Goal: Transaction & Acquisition: Purchase product/service

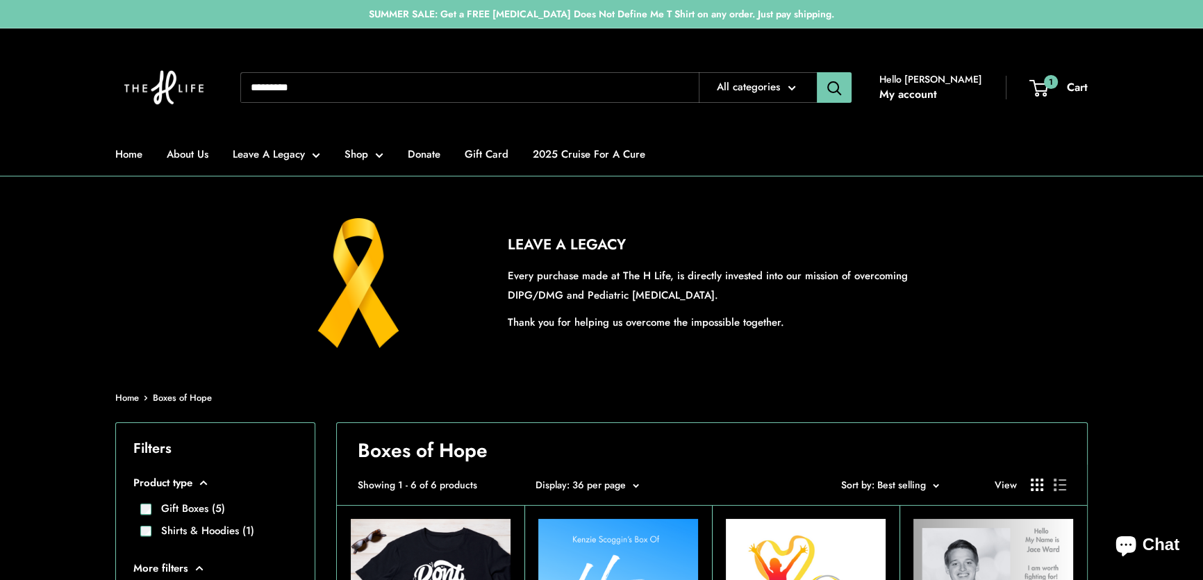
click at [347, 83] on input "Search..." at bounding box center [469, 87] width 458 height 31
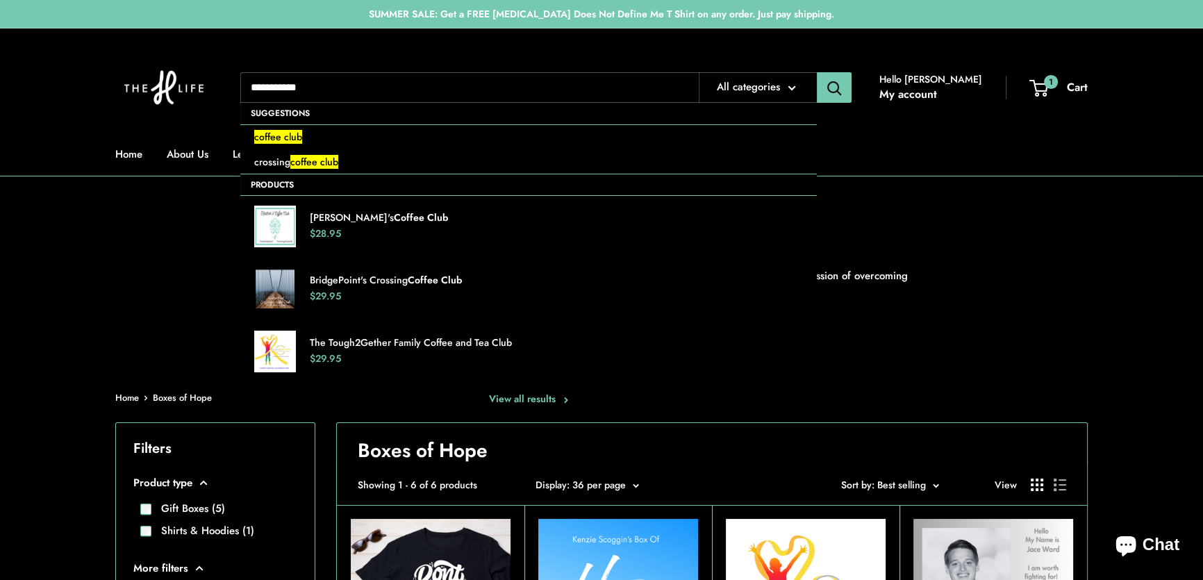
type input "**********"
click at [817, 72] on button "Search" at bounding box center [834, 87] width 35 height 31
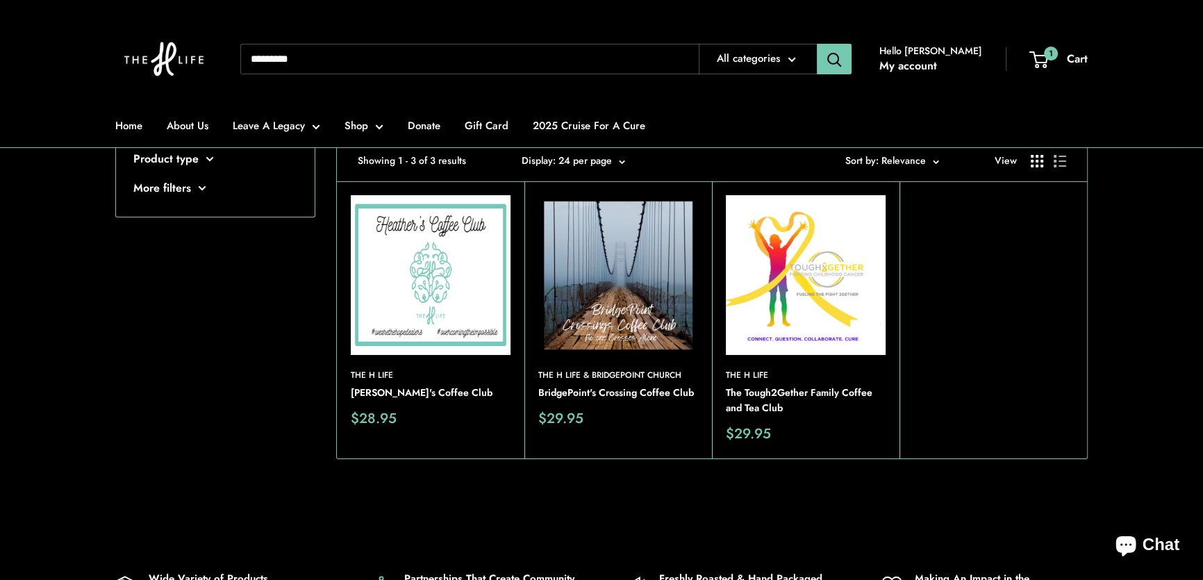
scroll to position [126, 0]
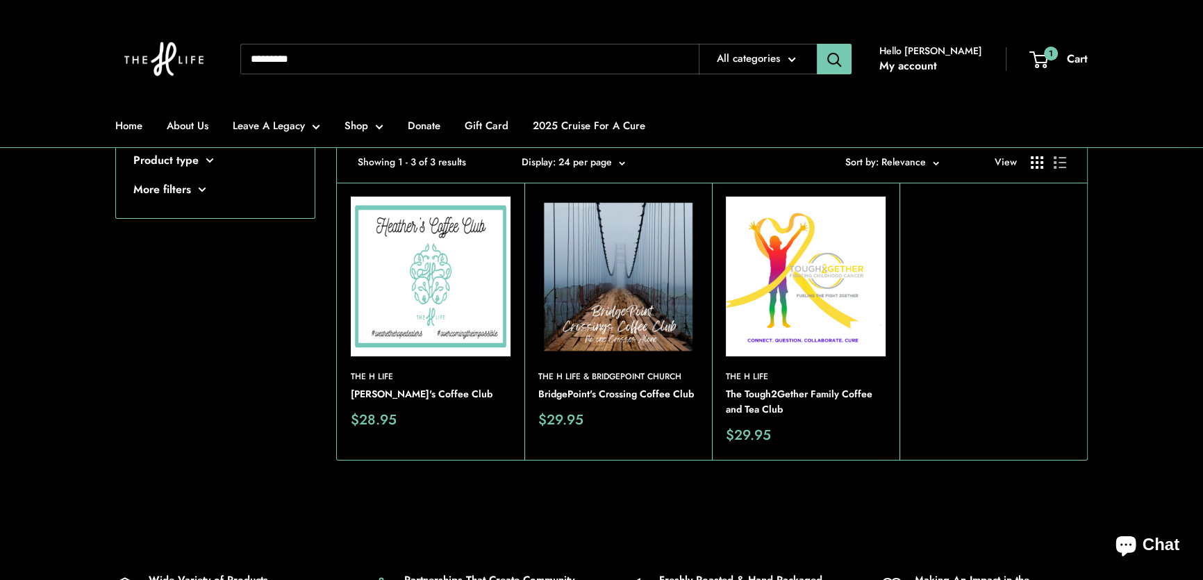
click at [457, 262] on img at bounding box center [431, 277] width 160 height 160
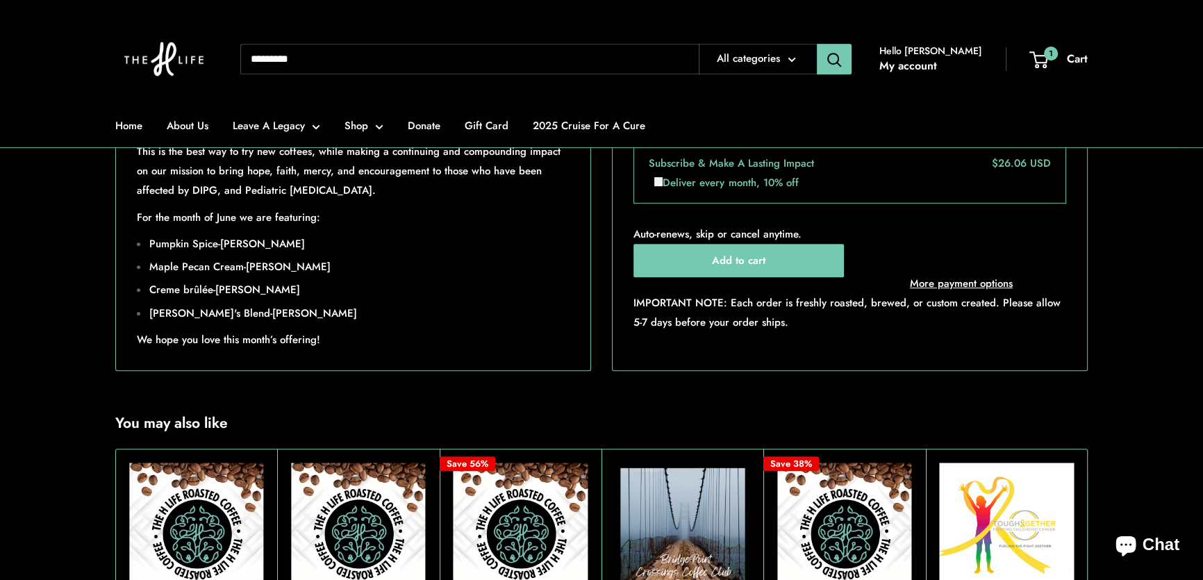
scroll to position [946, 0]
